Goal: Download file/media

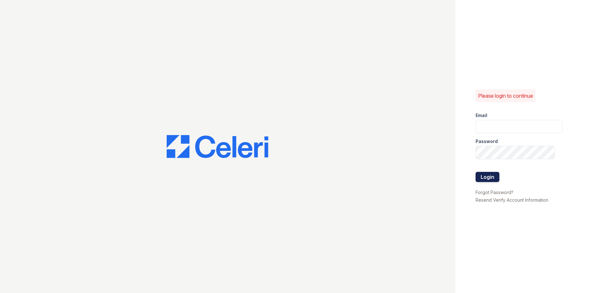
type input "[EMAIL_ADDRESS][DOMAIN_NAME]"
click at [494, 174] on button "Login" at bounding box center [488, 177] width 24 height 10
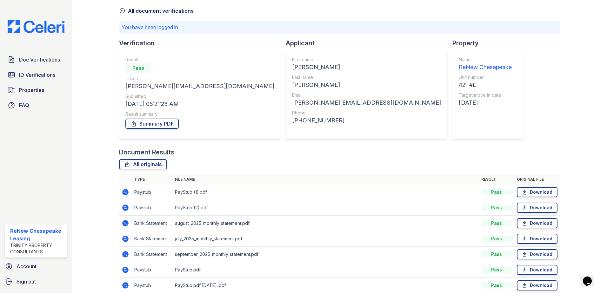
scroll to position [54, 0]
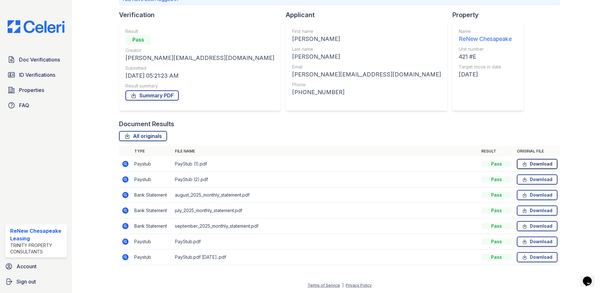
click at [539, 164] on link "Download" at bounding box center [537, 164] width 41 height 10
click at [531, 182] on link "Download" at bounding box center [537, 180] width 41 height 10
click at [531, 242] on link "Download" at bounding box center [537, 242] width 41 height 10
click at [539, 258] on link "Download" at bounding box center [537, 257] width 41 height 10
